Goal: Find specific page/section: Find specific page/section

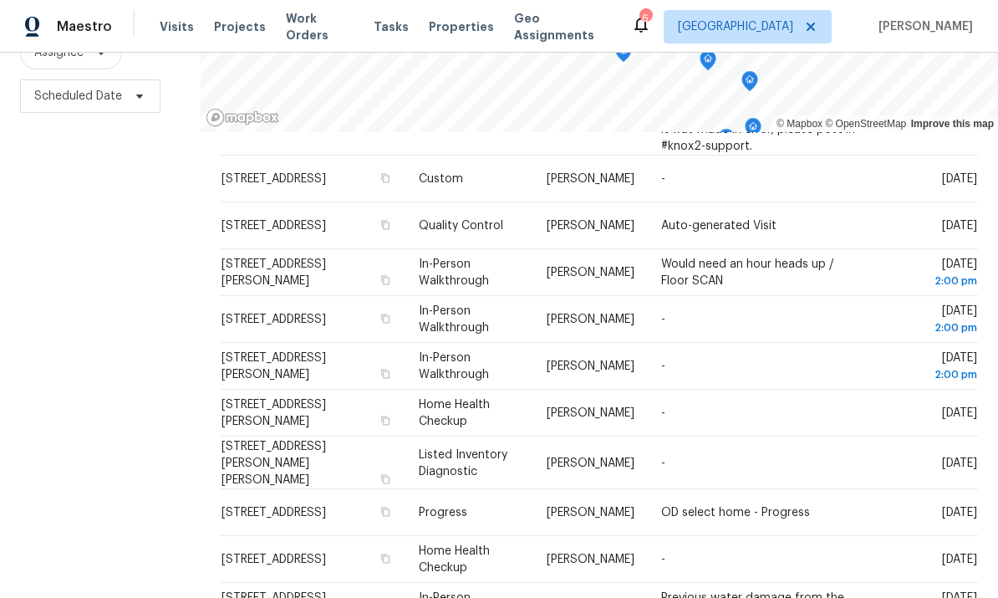
scroll to position [570, 0]
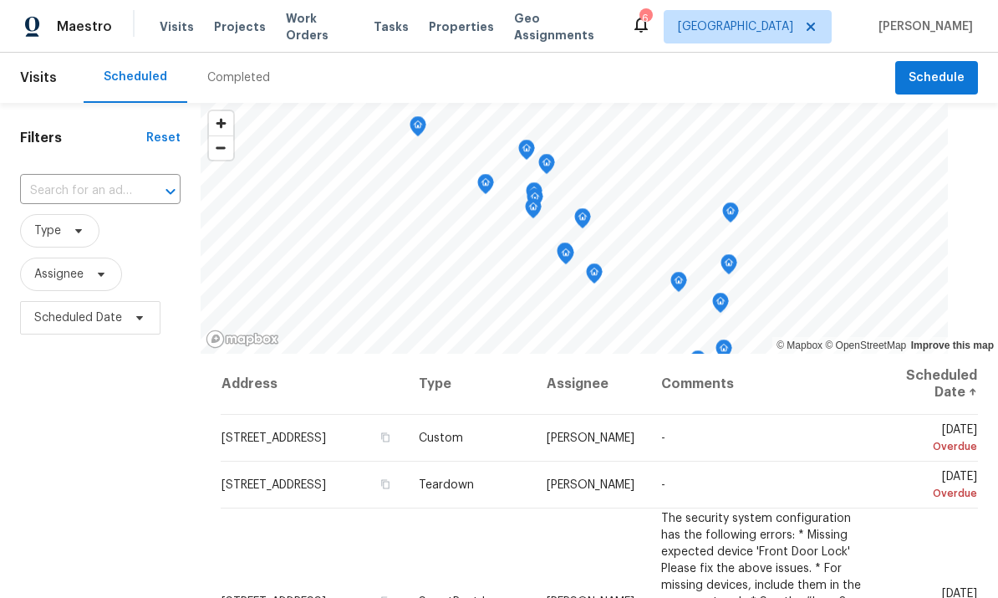
click at [453, 26] on span "Properties" at bounding box center [461, 26] width 65 height 17
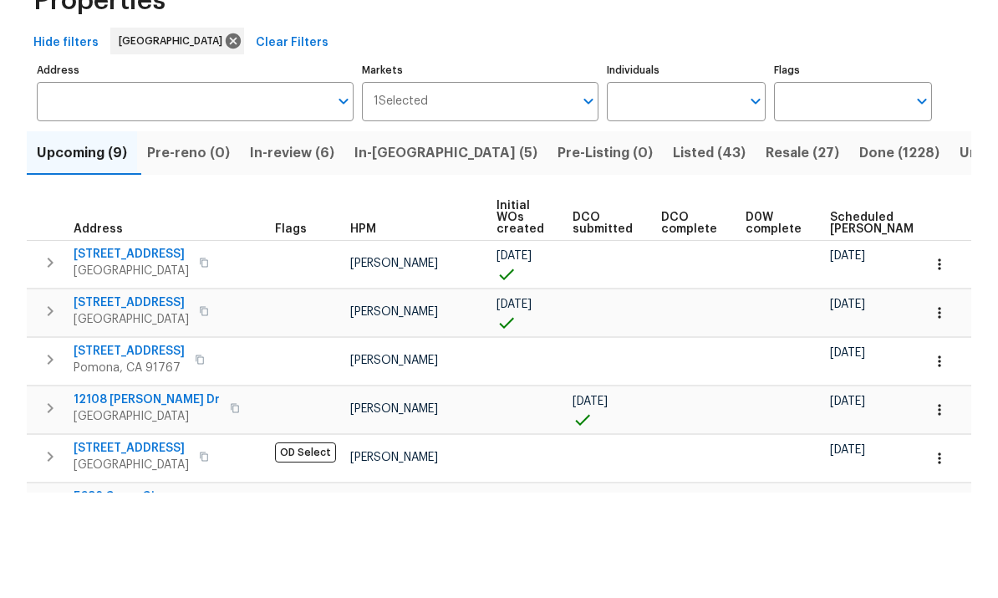
scroll to position [63, 0]
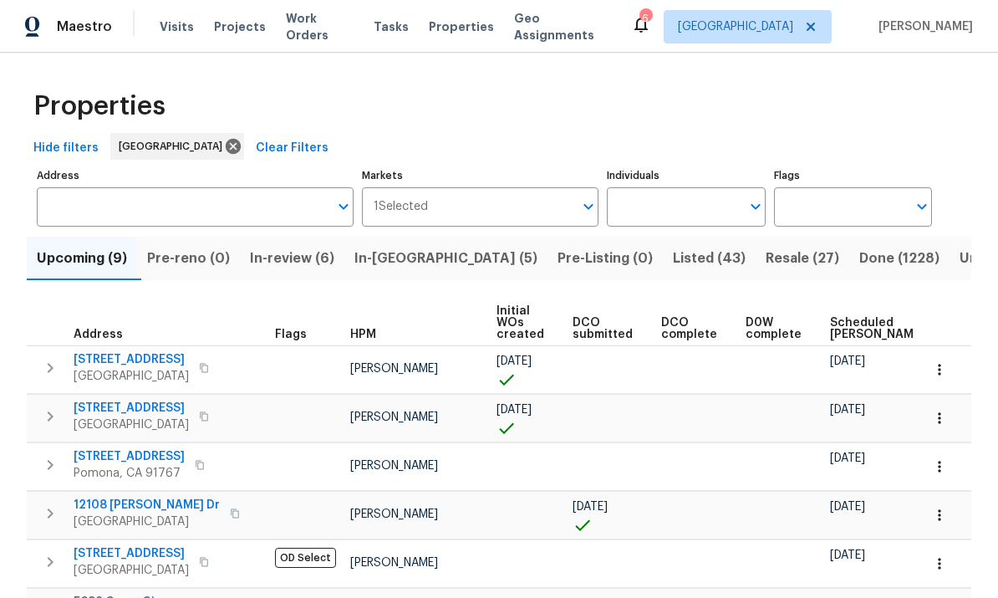
click at [424, 460] on span "[PERSON_NAME]" at bounding box center [394, 466] width 88 height 12
click at [707, 187] on input "Individuals" at bounding box center [673, 206] width 133 height 39
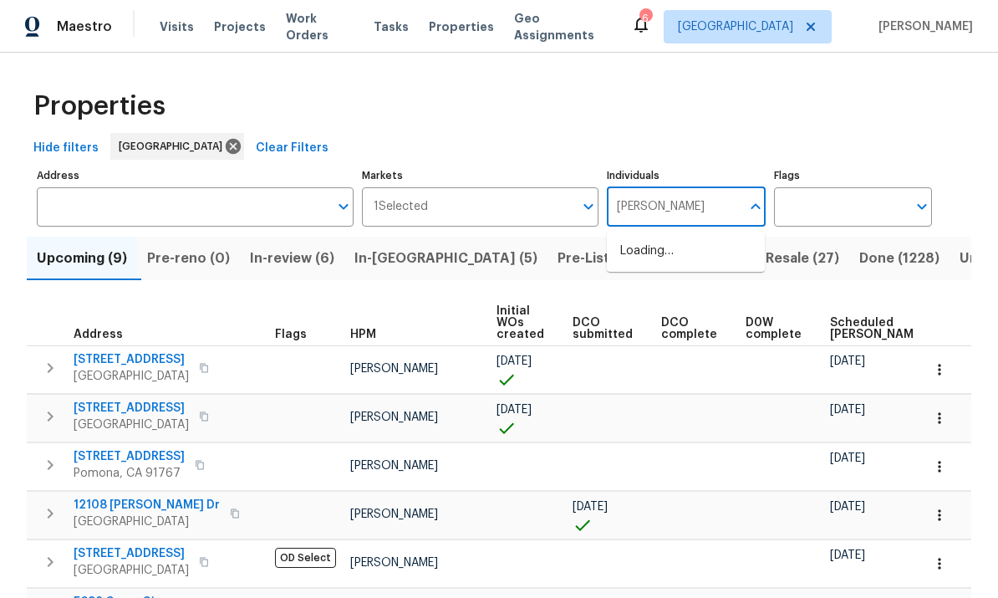
type input "frank"
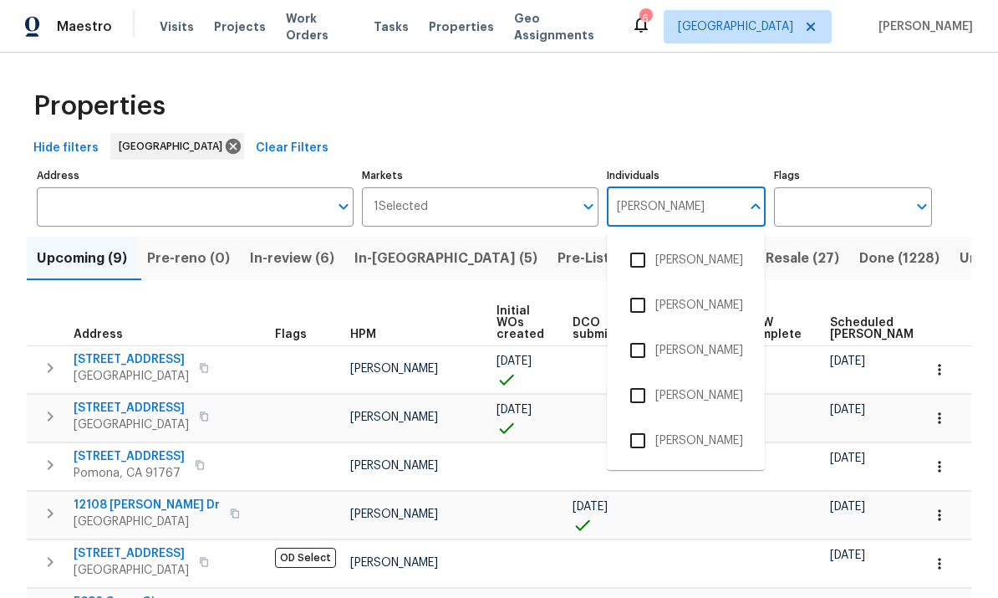
click at [639, 423] on input "checkbox" at bounding box center [637, 440] width 35 height 35
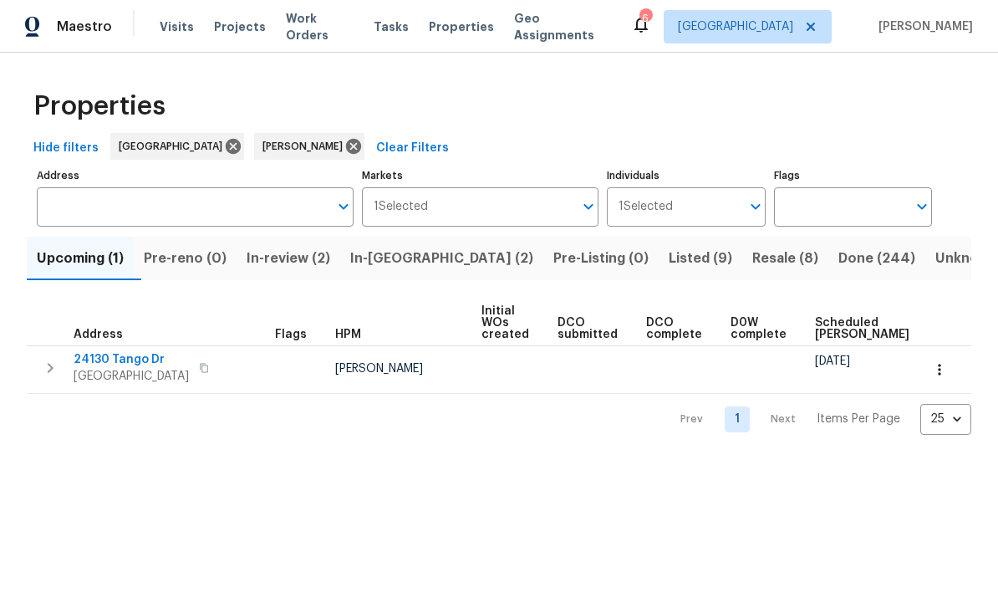
click at [669, 262] on span "Listed (9)" at bounding box center [701, 258] width 64 height 23
